Goal: Task Accomplishment & Management: Manage account settings

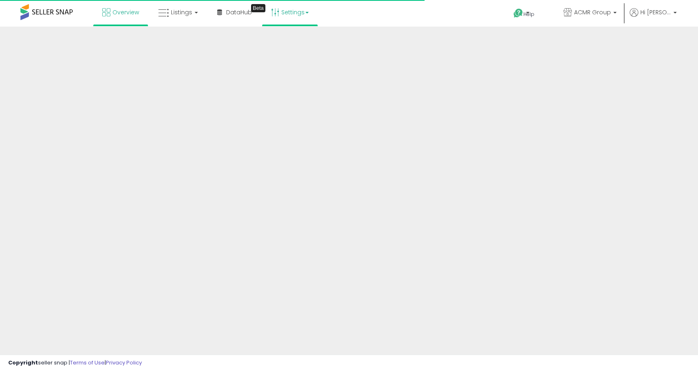
click at [283, 15] on link "Settings" at bounding box center [290, 12] width 50 height 25
click at [306, 44] on link "Store settings" at bounding box center [291, 42] width 37 height 8
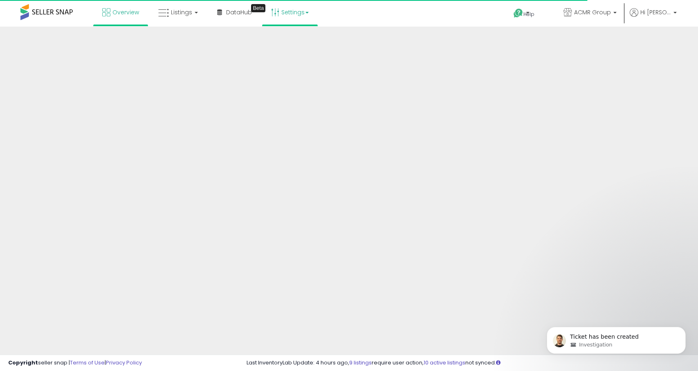
click at [297, 13] on link "Settings" at bounding box center [290, 12] width 50 height 25
click at [297, 62] on link "User settings" at bounding box center [290, 63] width 35 height 8
click at [680, 327] on button "Dismiss notification" at bounding box center [683, 329] width 11 height 11
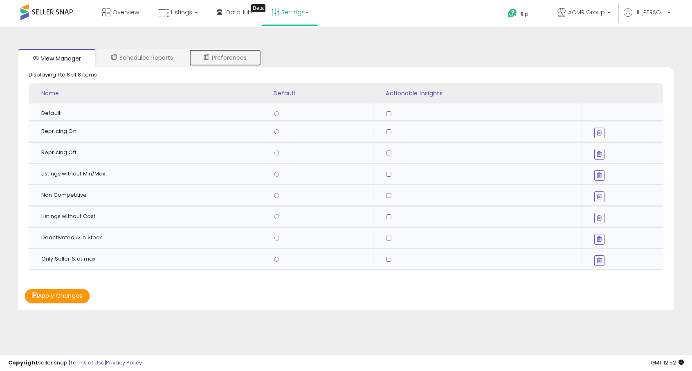
click at [238, 56] on link "Preferences" at bounding box center [225, 57] width 72 height 17
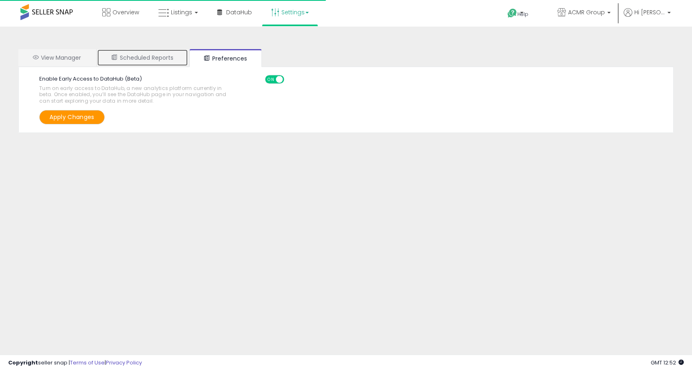
click at [160, 62] on link "Scheduled Reports" at bounding box center [142, 57] width 91 height 17
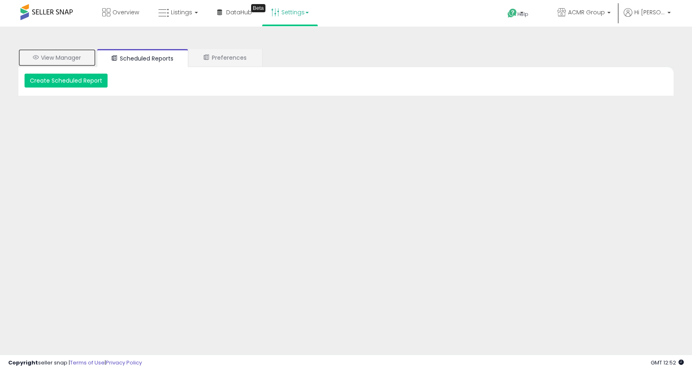
click at [47, 59] on link "View Manager" at bounding box center [56, 57] width 77 height 17
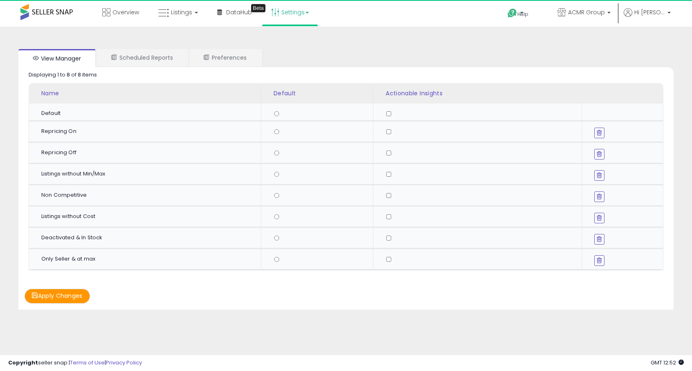
click at [281, 25] on li "Settings Store settings User settings" at bounding box center [290, 13] width 56 height 26
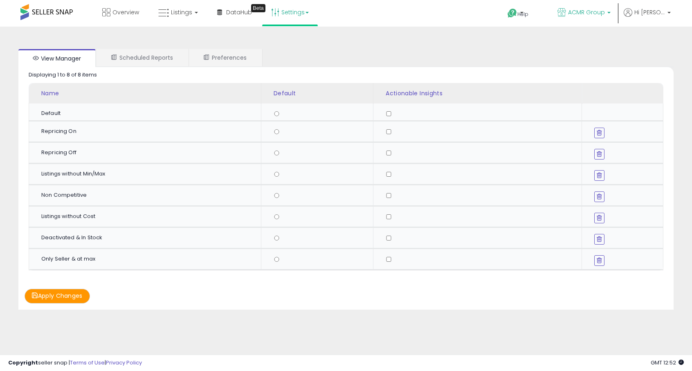
click at [586, 9] on span "ACMR Group" at bounding box center [586, 12] width 37 height 8
click at [676, 13] on div "Help Contact Support Search Knowledge Hub Request a Feature ACMR Group" at bounding box center [565, 17] width 229 height 35
click at [648, 12] on span "Hi [PERSON_NAME]" at bounding box center [649, 12] width 31 height 8
click at [649, 51] on li "Account" at bounding box center [652, 44] width 34 height 20
click at [649, 43] on link "Account" at bounding box center [652, 44] width 22 height 8
